Goal: Register for event/course

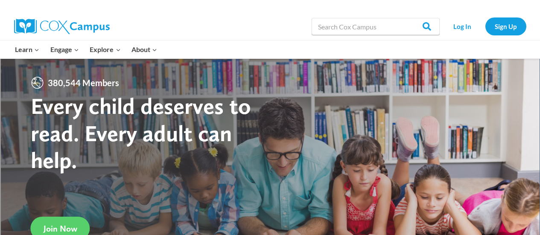
click at [459, 23] on link "Log In" at bounding box center [462, 27] width 37 height 18
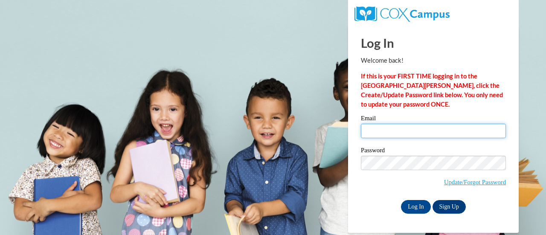
click at [448, 133] on input "Email" at bounding box center [433, 131] width 145 height 15
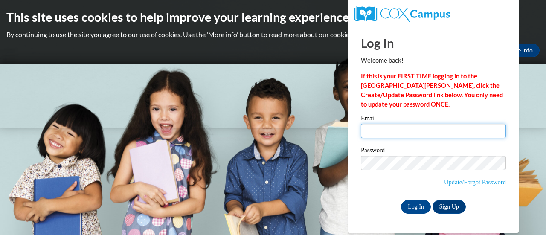
type input "kelly.szwedo@rusd.org"
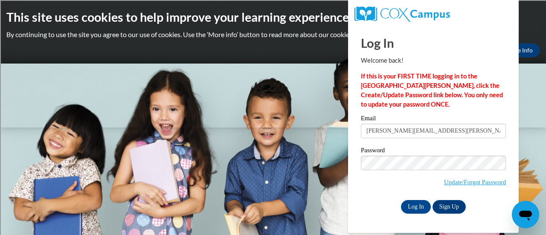
click at [513, 108] on div "Log In Welcome back! If this is your FIRST TIME logging in to the NEW Cox Campu…" at bounding box center [434, 129] width 184 height 207
click at [422, 211] on input "Log In" at bounding box center [416, 207] width 30 height 14
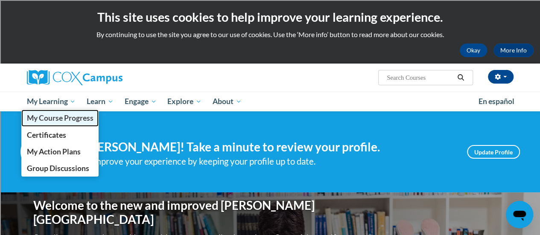
click at [62, 116] on span "My Course Progress" at bounding box center [59, 118] width 67 height 9
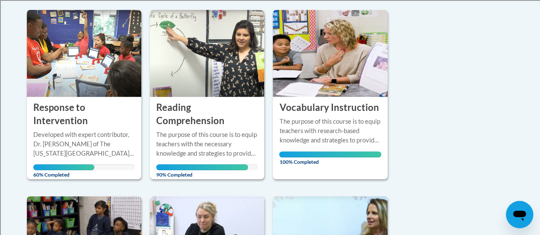
scroll to position [213, 0]
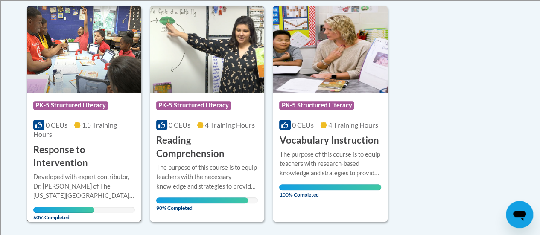
click at [103, 58] on img at bounding box center [84, 49] width 114 height 87
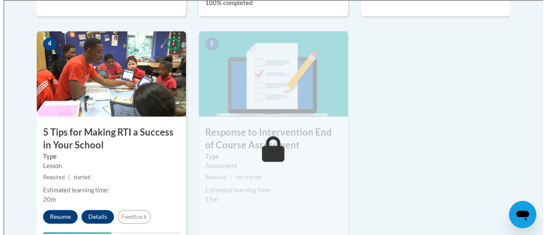
scroll to position [555, 0]
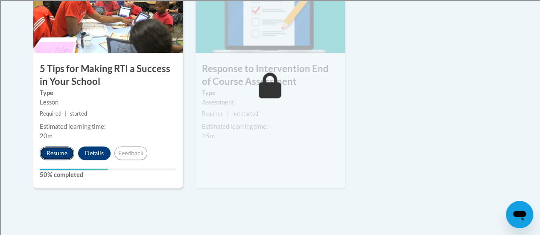
click at [61, 155] on button "Resume" at bounding box center [57, 153] width 35 height 14
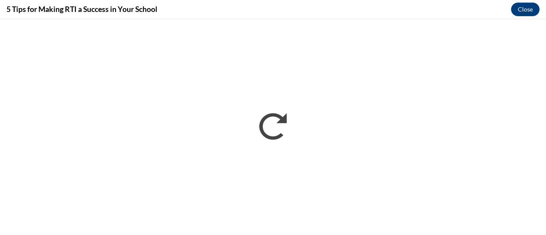
scroll to position [0, 0]
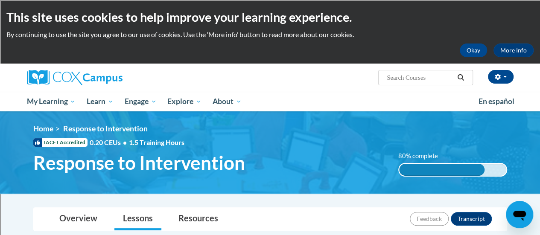
click at [425, 75] on input "Search..." at bounding box center [420, 78] width 68 height 10
type input "teaching writing k-3"
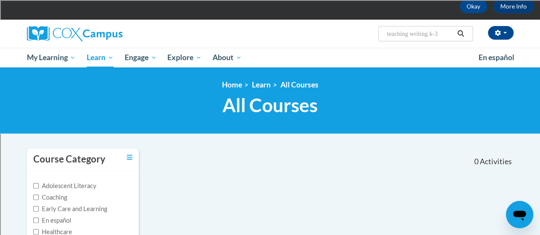
scroll to position [51, 0]
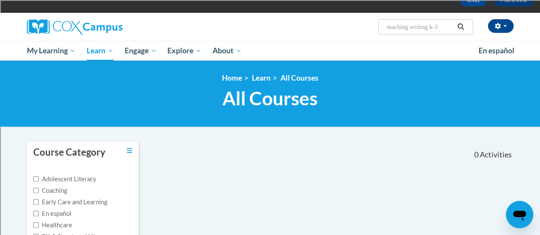
click at [449, 28] on input "teaching writing k-3" at bounding box center [420, 27] width 68 height 10
type input "teaching writing"
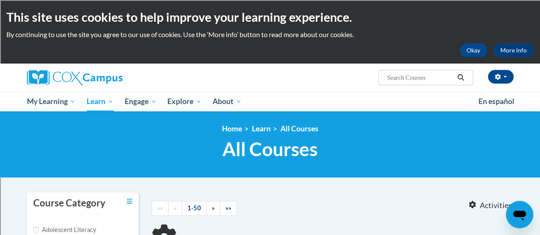
type input "teaching writing"
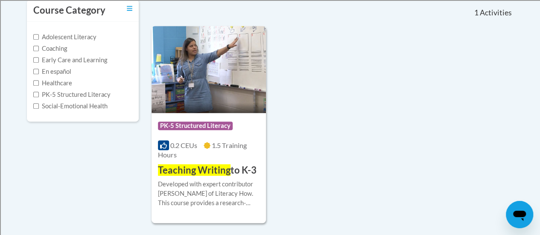
scroll to position [191, 0]
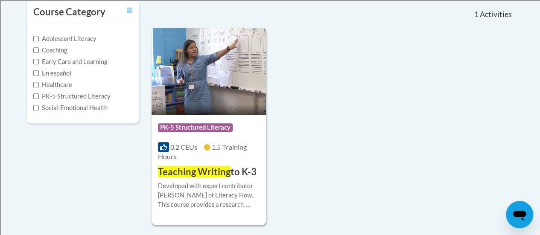
click at [232, 75] on img at bounding box center [209, 71] width 114 height 87
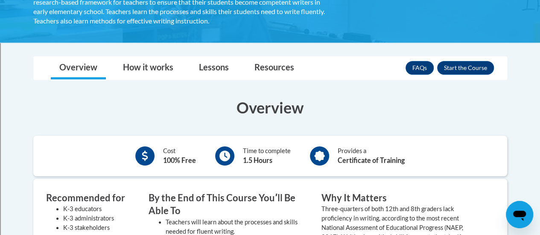
scroll to position [186, 0]
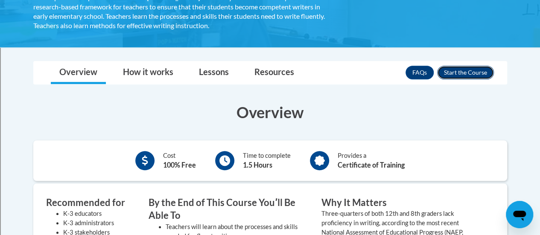
click at [470, 73] on button "Enroll" at bounding box center [465, 73] width 57 height 14
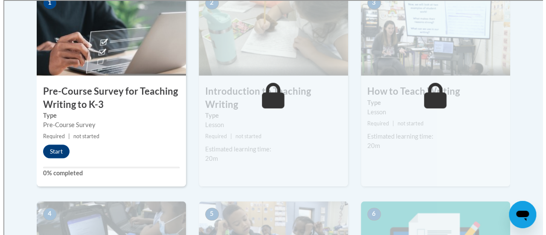
scroll to position [316, 0]
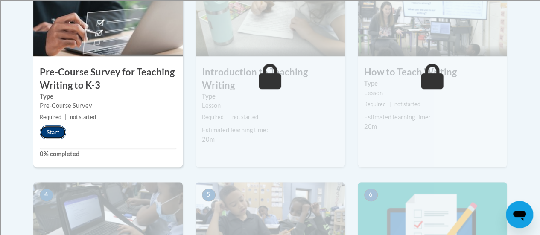
click at [61, 135] on button "Start" at bounding box center [53, 133] width 26 height 14
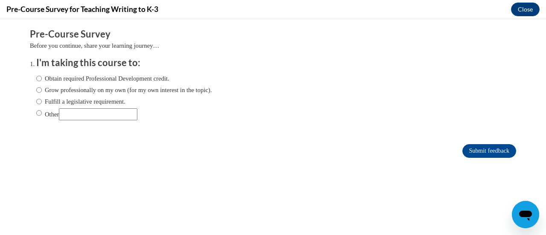
scroll to position [0, 0]
click at [36, 81] on input "Obtain required Professional Development credit." at bounding box center [39, 78] width 6 height 9
radio input "true"
click at [487, 148] on input "Submit feedback" at bounding box center [490, 151] width 54 height 14
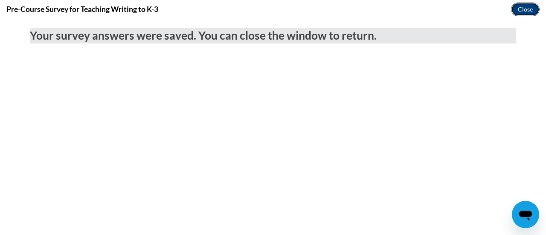
click at [525, 12] on button "Close" at bounding box center [525, 10] width 29 height 14
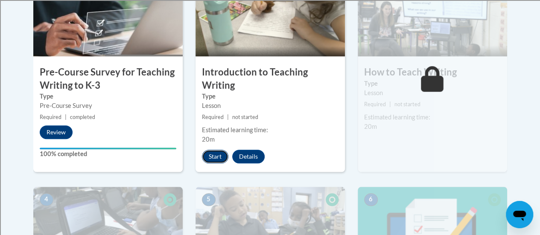
click at [218, 155] on button "Start" at bounding box center [215, 157] width 26 height 14
